Goal: Use online tool/utility: Utilize a website feature to perform a specific function

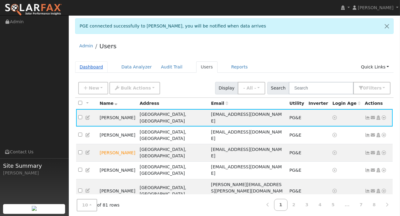
click at [91, 65] on link "Dashboard" at bounding box center [91, 66] width 33 height 11
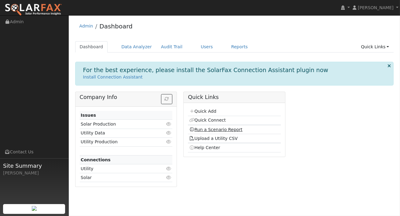
click at [209, 129] on link "Run a Scenario Report" at bounding box center [215, 129] width 53 height 5
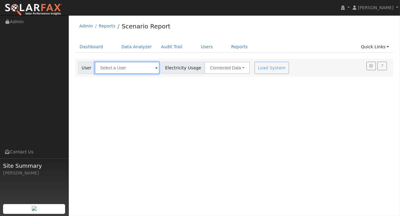
click at [142, 70] on input "text" at bounding box center [127, 68] width 65 height 12
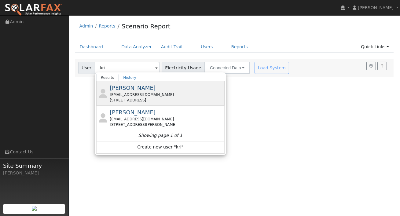
click at [143, 89] on span "[PERSON_NAME]" at bounding box center [133, 88] width 46 height 6
type input "[PERSON_NAME]"
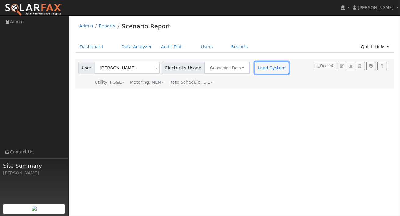
click at [268, 67] on button "Load System" at bounding box center [271, 68] width 35 height 12
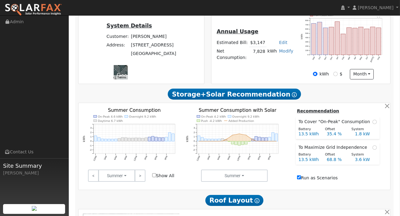
scroll to position [179, 0]
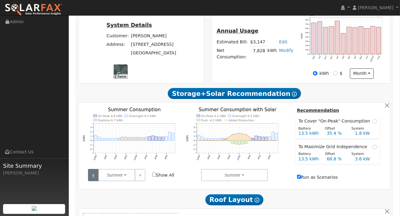
click at [95, 178] on link "<" at bounding box center [93, 175] width 11 height 12
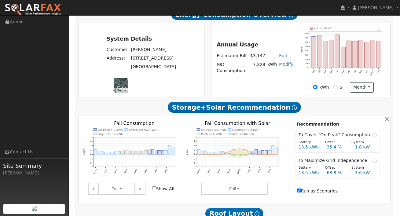
scroll to position [167, 0]
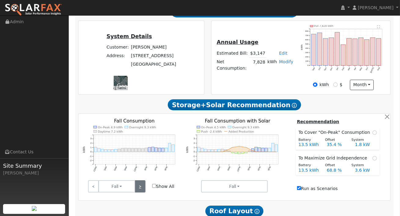
click at [138, 192] on link ">" at bounding box center [140, 186] width 11 height 12
click at [139, 191] on link ">" at bounding box center [140, 186] width 11 height 12
